Goal: Navigation & Orientation: Find specific page/section

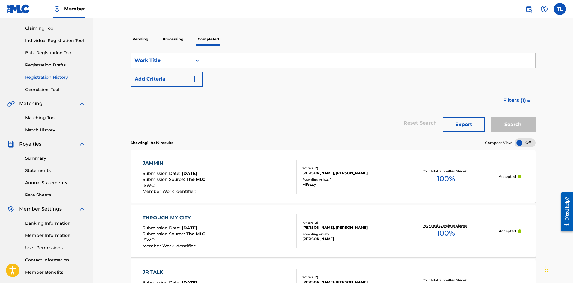
click at [47, 76] on link "Registration History" at bounding box center [55, 77] width 61 height 6
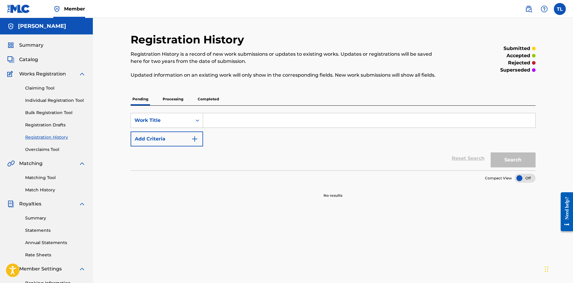
click at [172, 102] on p "Processing" at bounding box center [173, 99] width 24 height 13
click at [203, 102] on p "Completed" at bounding box center [208, 99] width 25 height 13
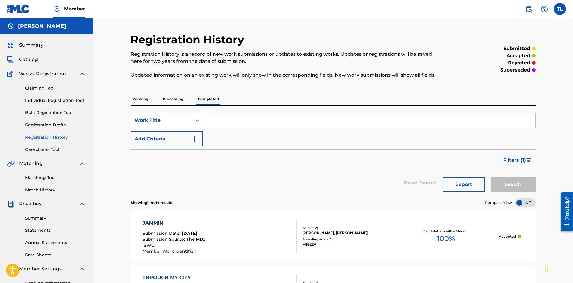
click at [26, 56] on span "Catalog" at bounding box center [28, 59] width 19 height 7
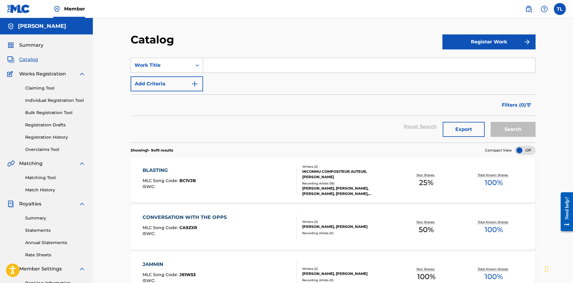
click at [31, 48] on span "Summary" at bounding box center [31, 45] width 24 height 7
